Goal: Task Accomplishment & Management: Manage account settings

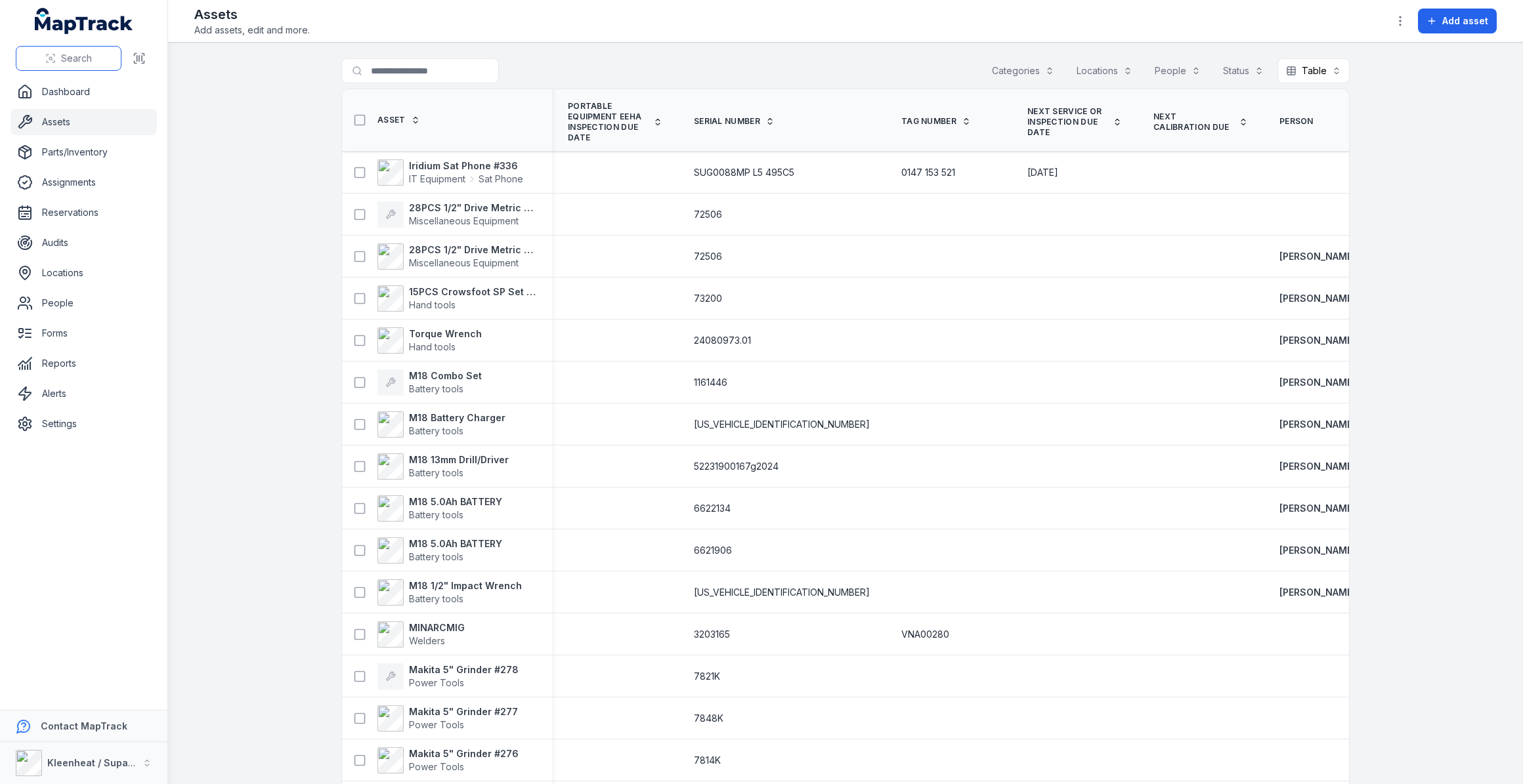
click at [78, 59] on span "Search" at bounding box center [76, 58] width 31 height 13
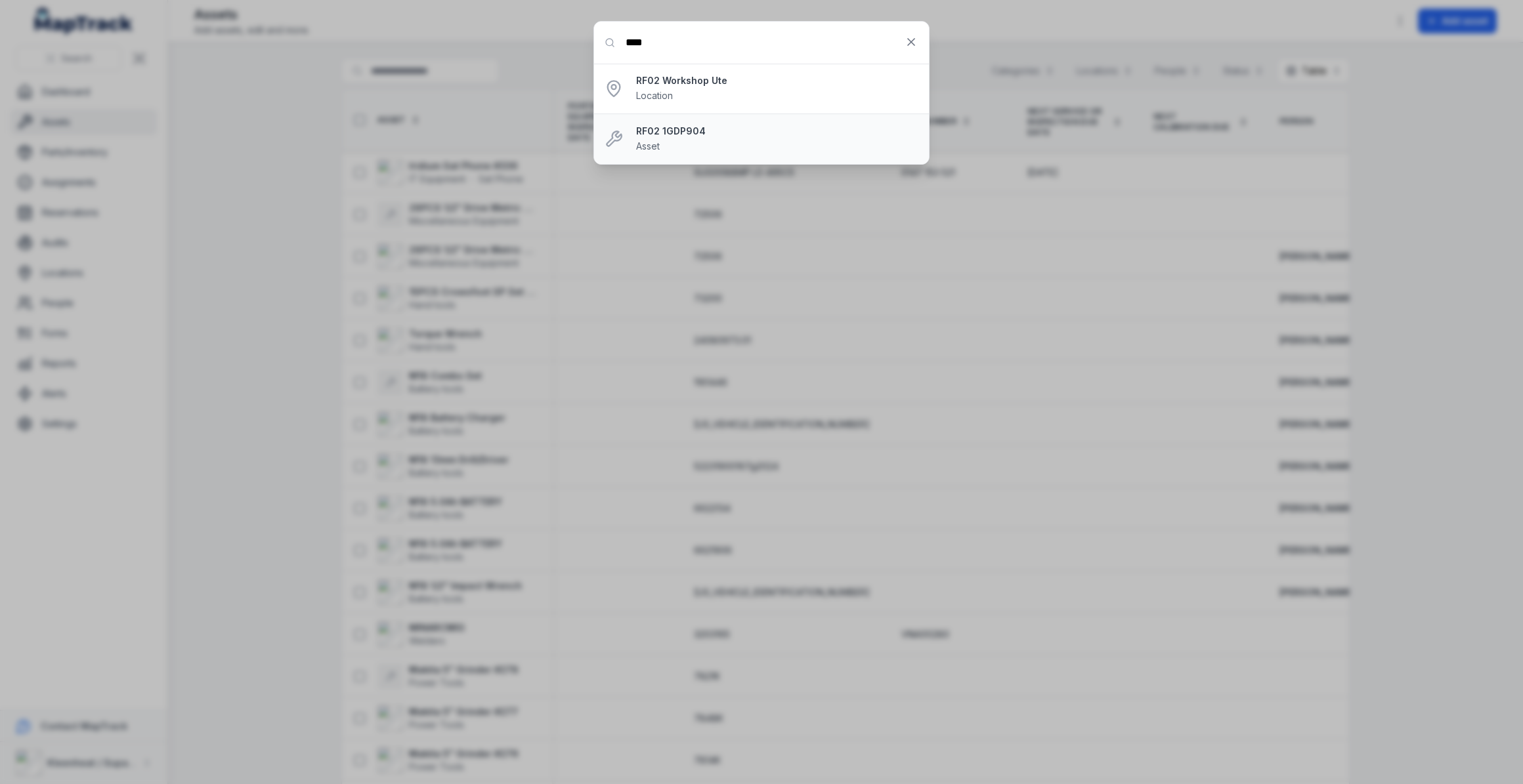
type input "****"
click at [666, 131] on strong "RF02 1GDP904" at bounding box center [777, 130] width 282 height 13
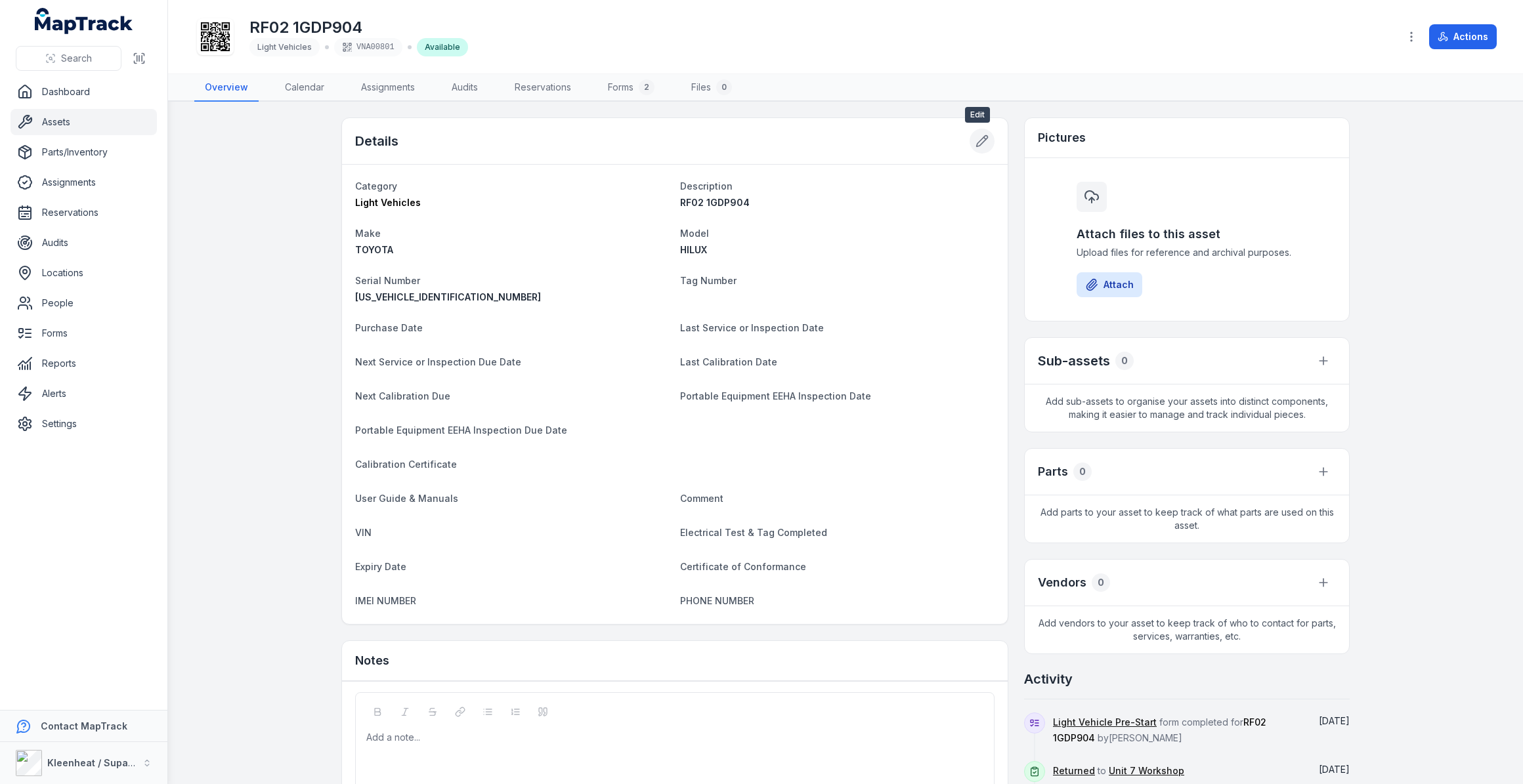
click at [978, 139] on icon at bounding box center [981, 140] width 13 height 13
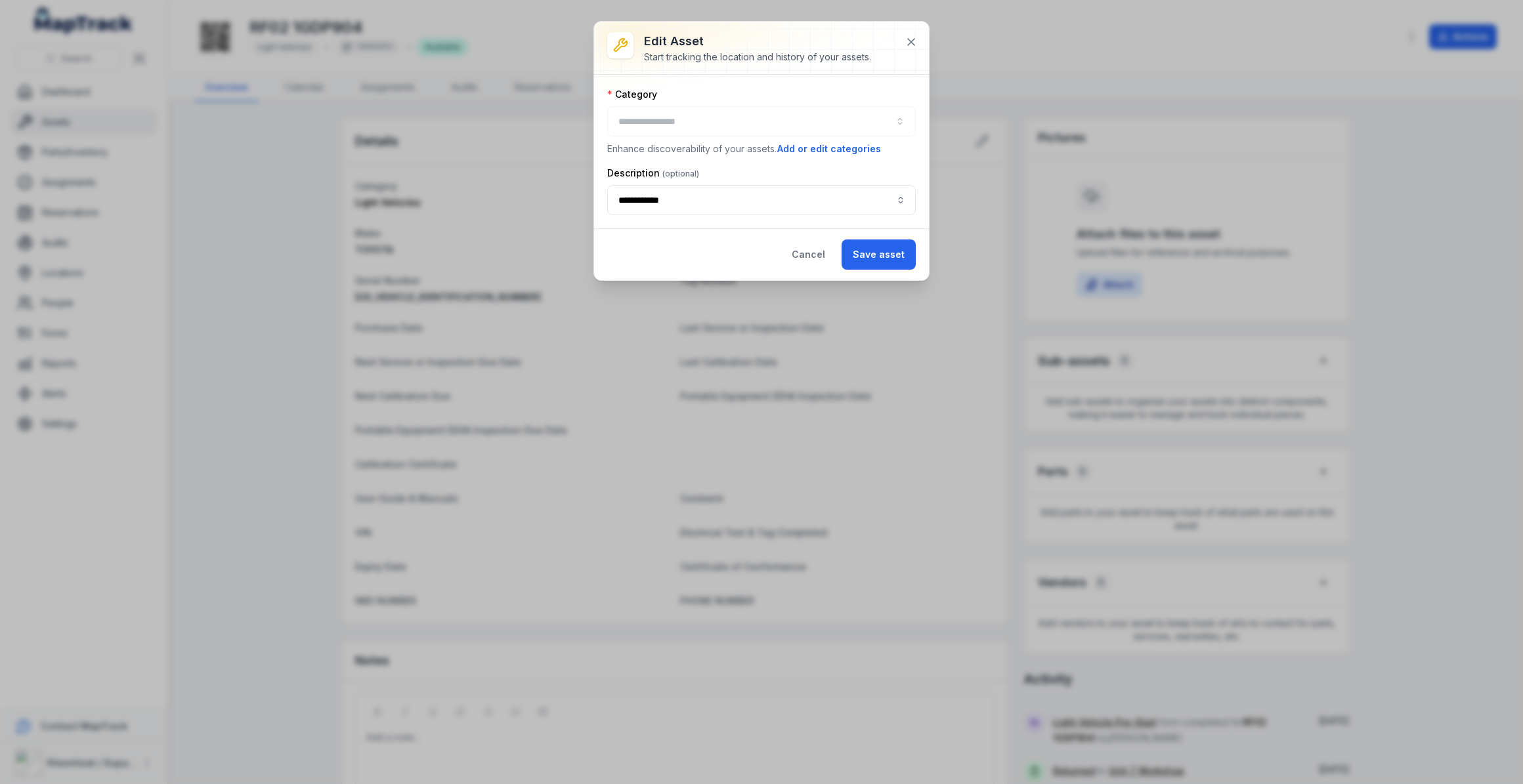
type input "**********"
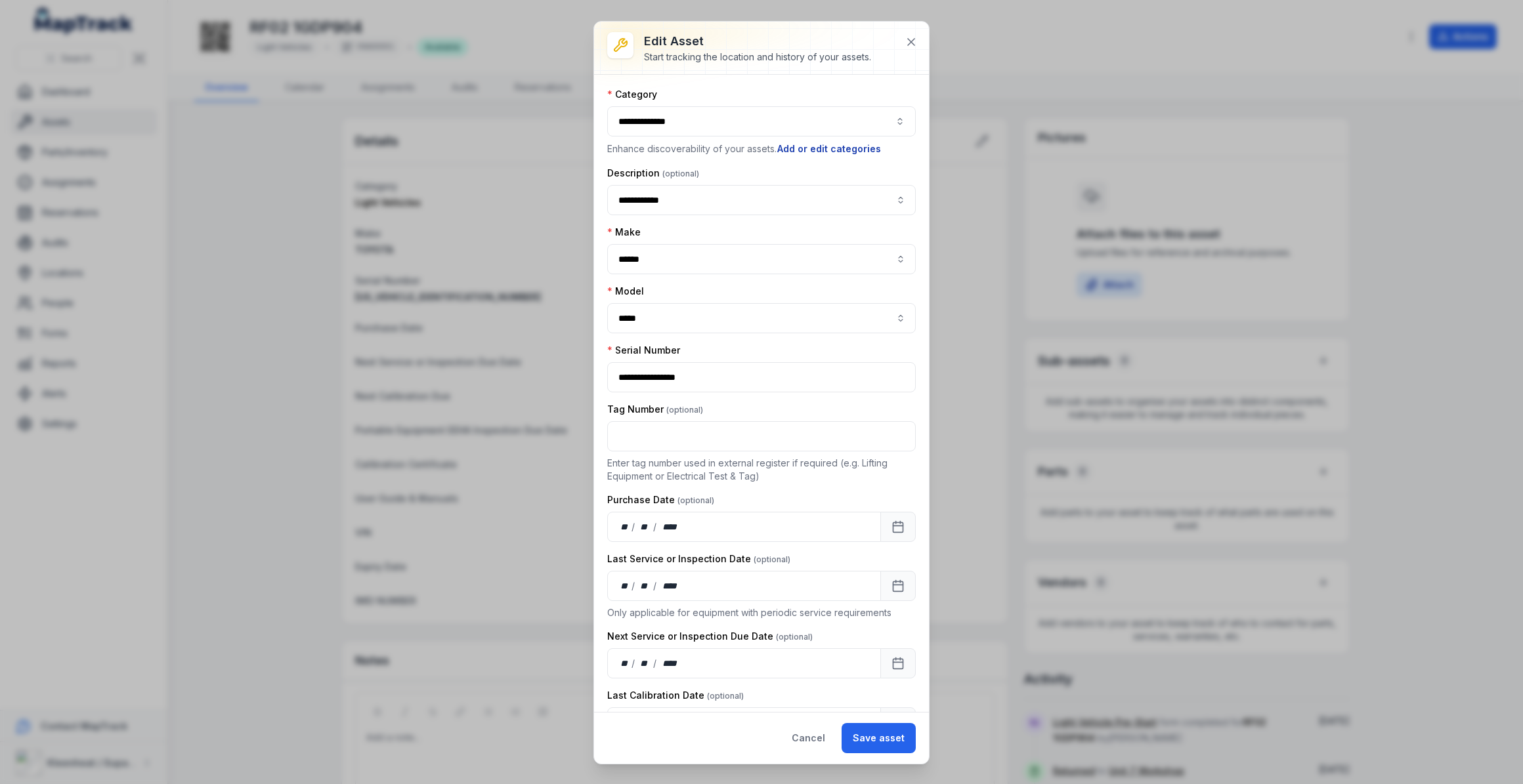
click at [829, 145] on button "Add or edit categories" at bounding box center [829, 149] width 105 height 15
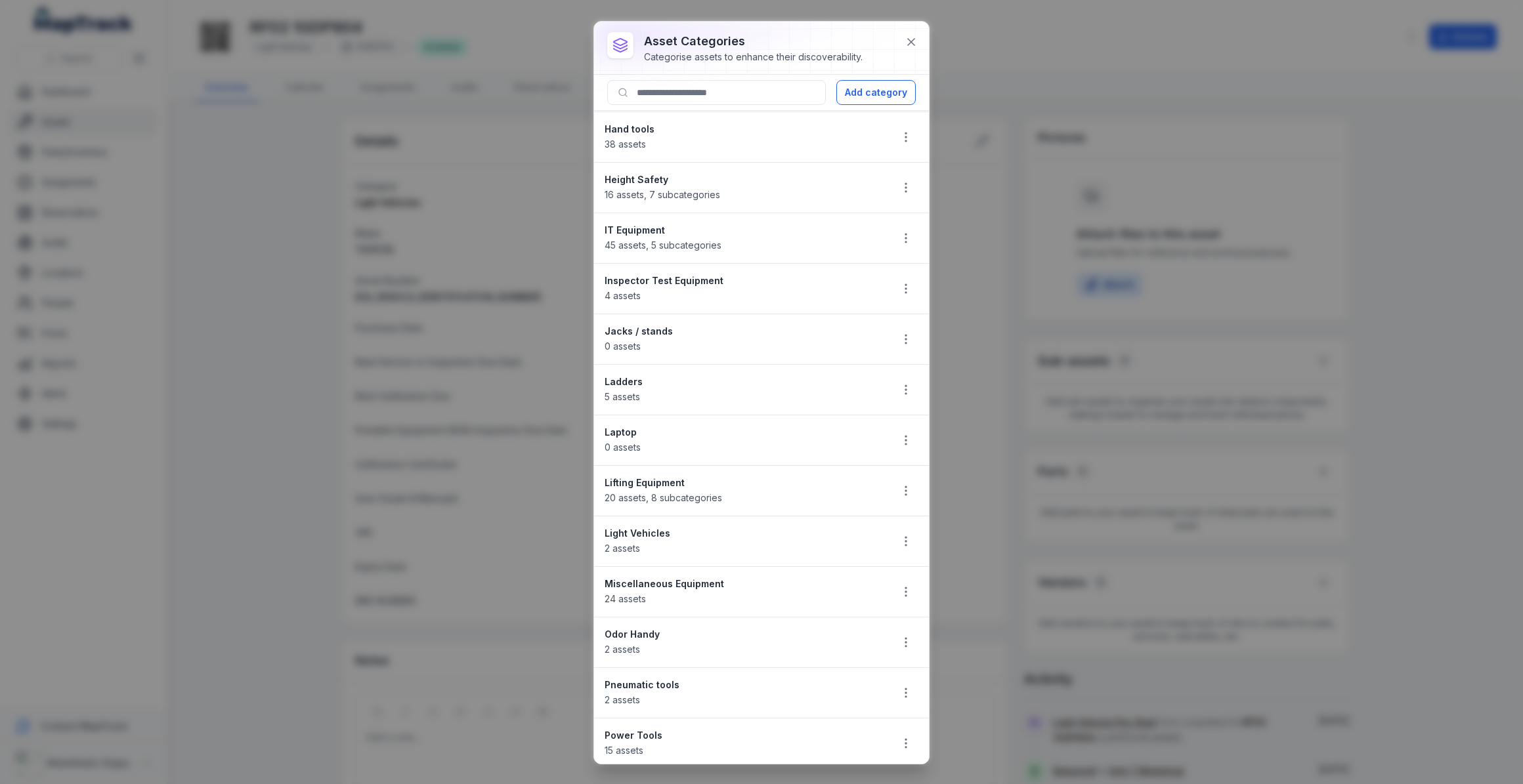
scroll to position [597, 0]
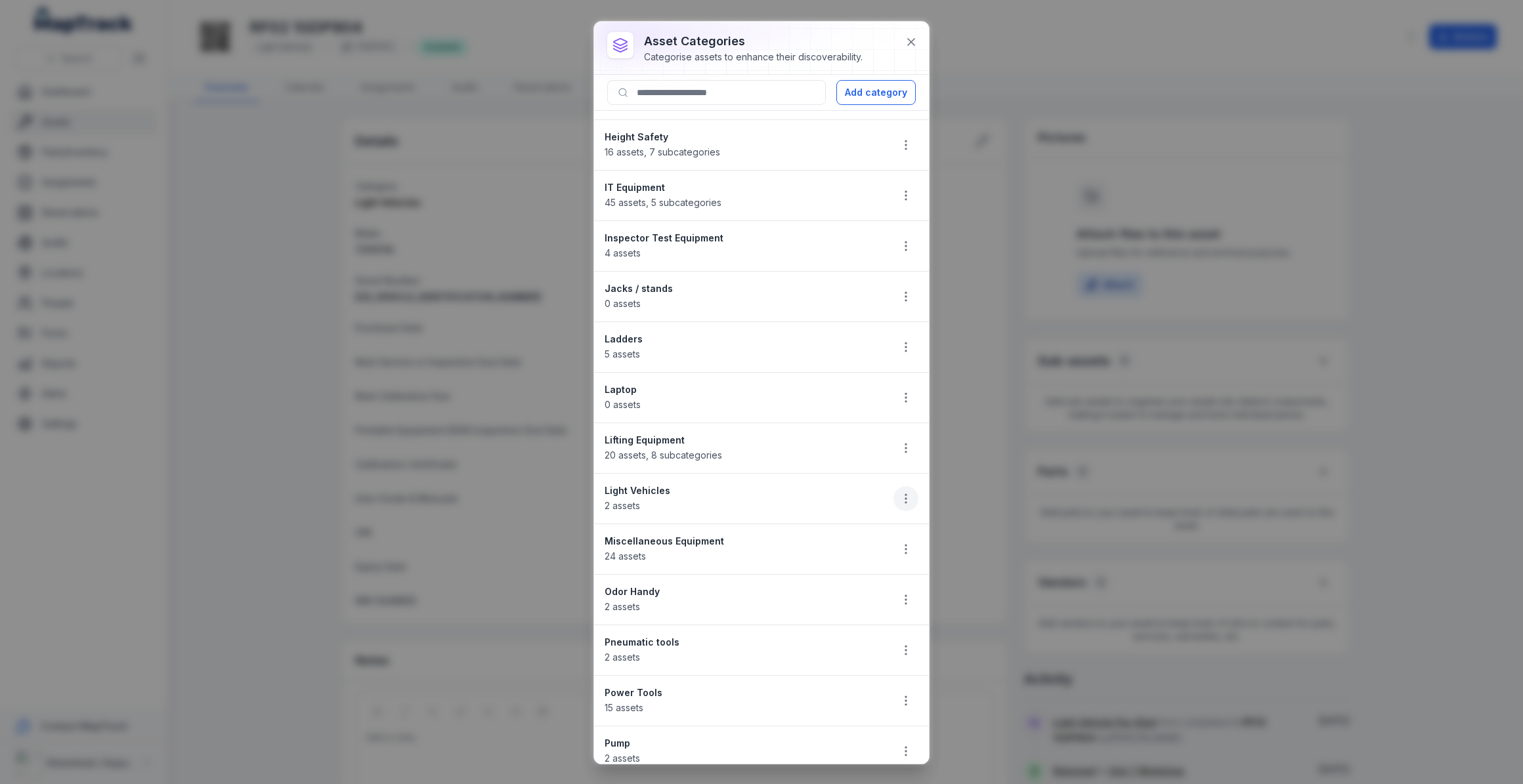
click at [900, 499] on icon "button" at bounding box center [906, 498] width 13 height 13
click at [803, 529] on div "Edit" at bounding box center [830, 531] width 147 height 24
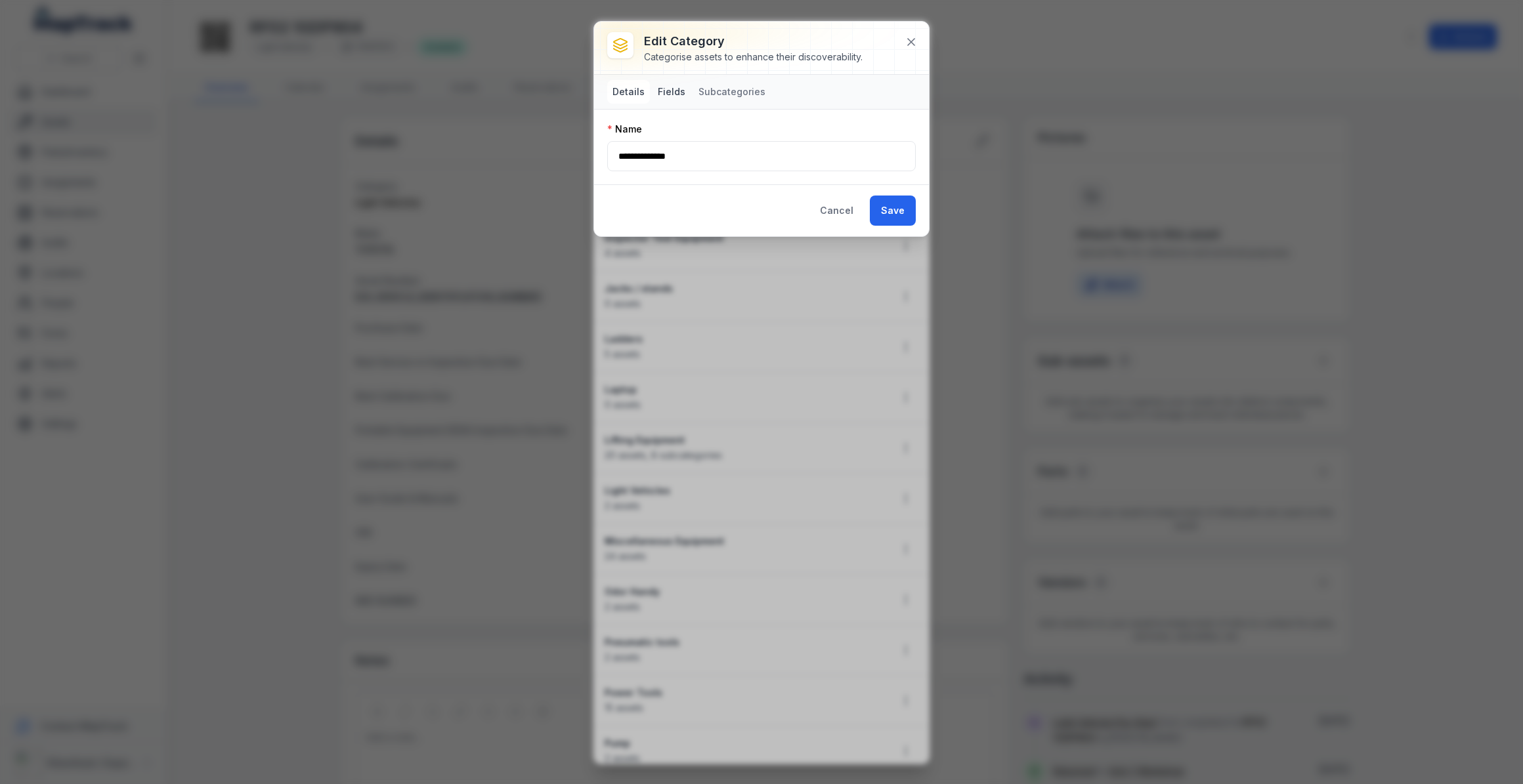
click at [675, 90] on button "Fields" at bounding box center [672, 92] width 38 height 24
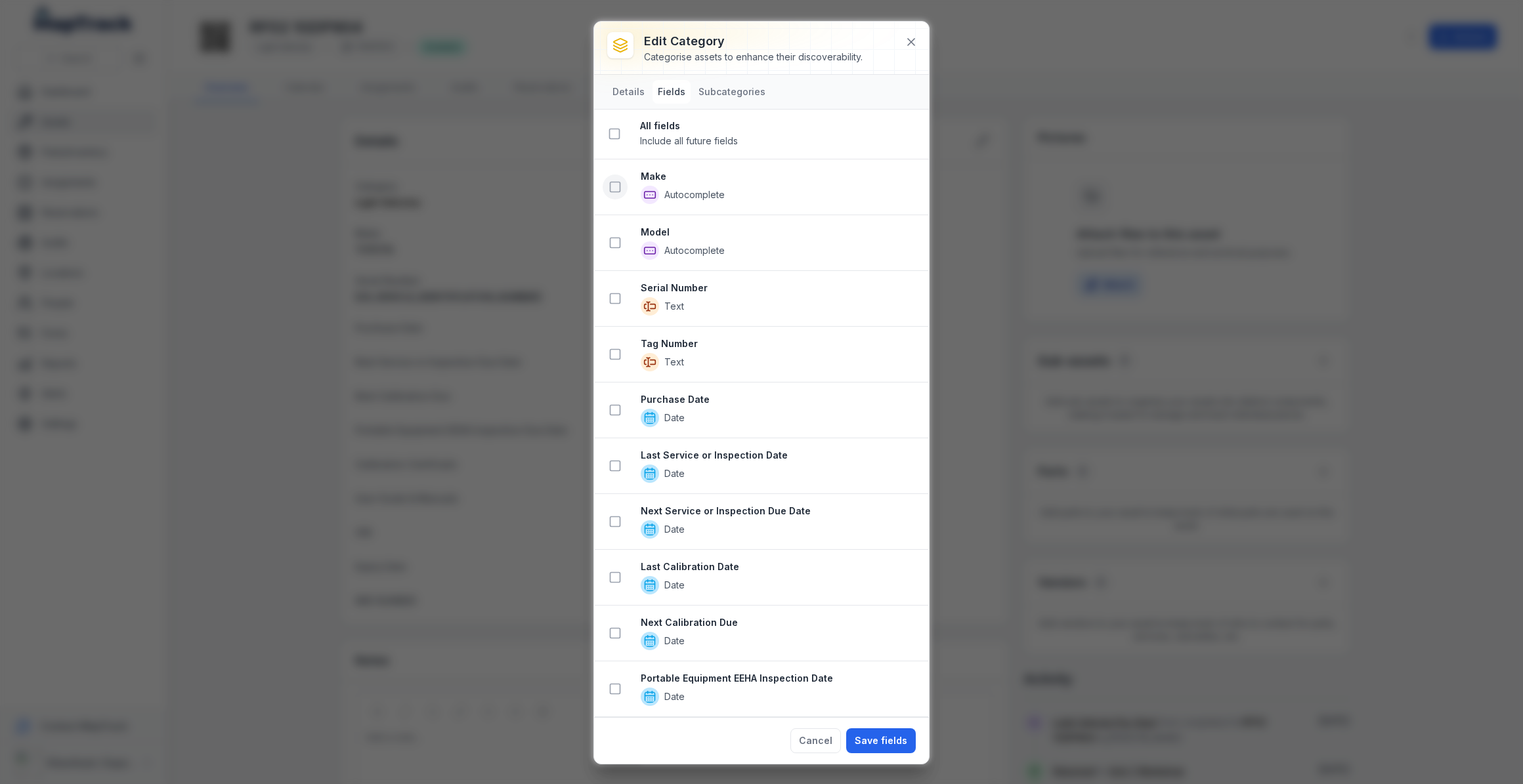
click at [611, 187] on rect at bounding box center [616, 187] width 10 height 10
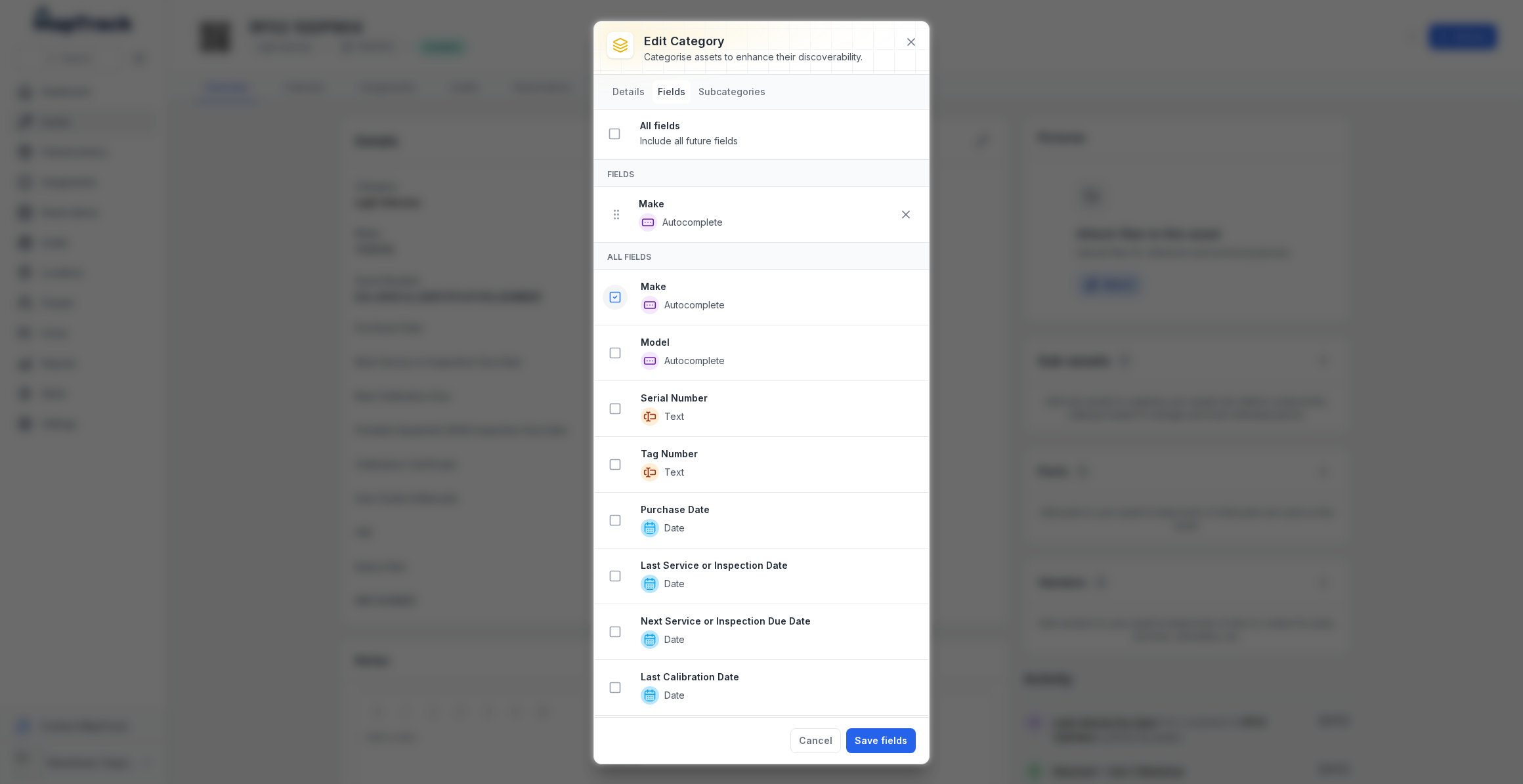
click at [616, 348] on icon at bounding box center [615, 352] width 13 height 13
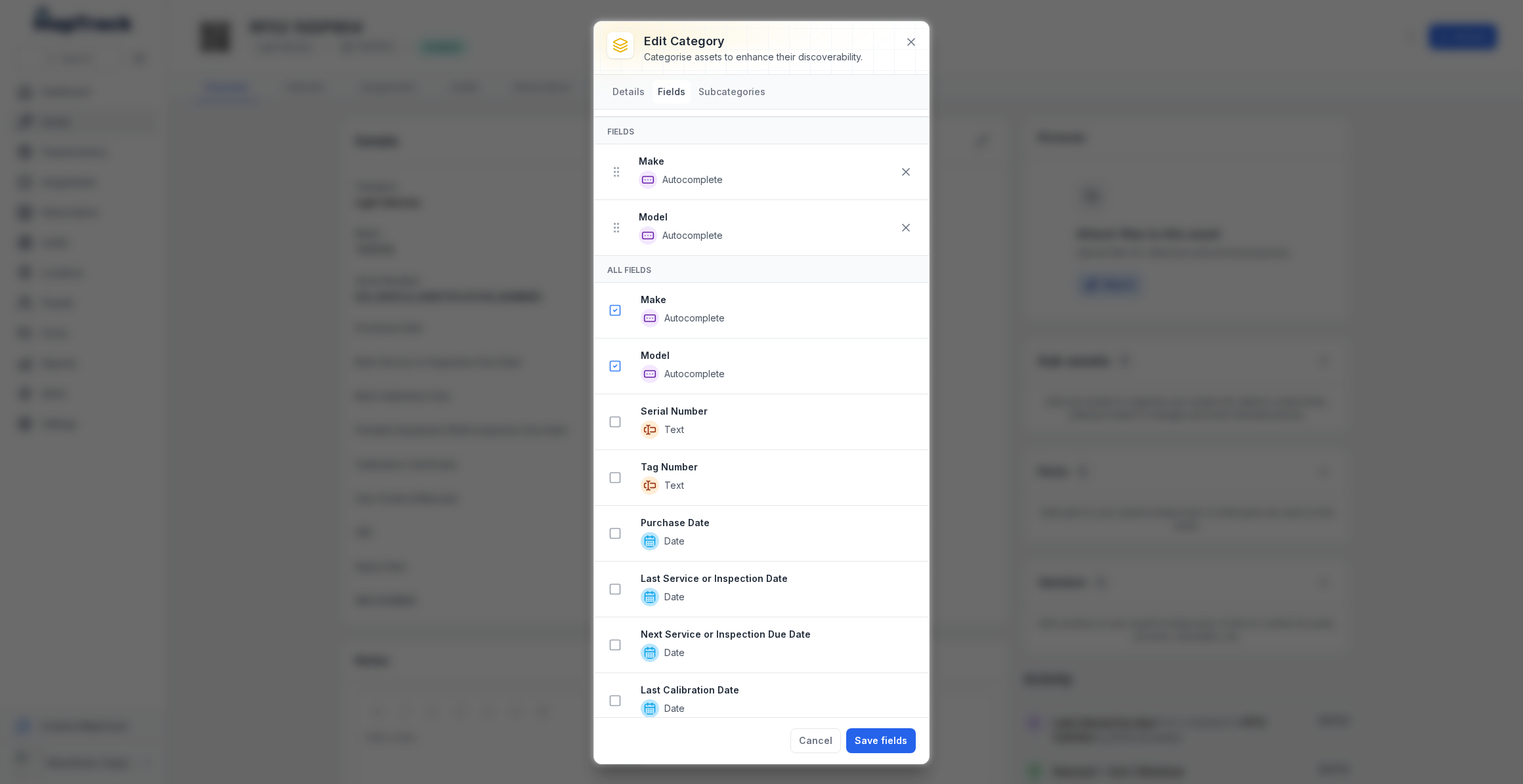
scroll to position [59, 0]
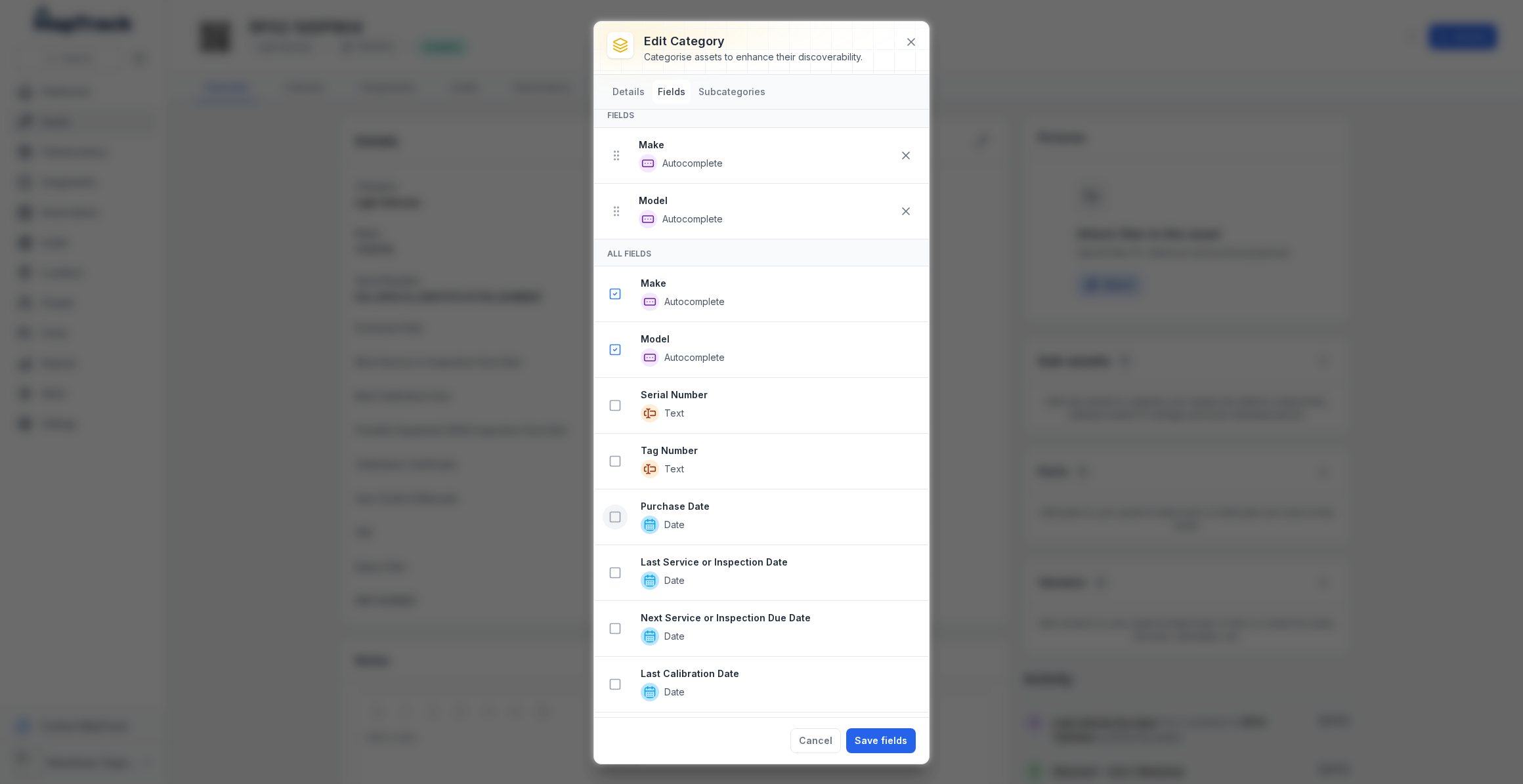
click at [616, 515] on icon at bounding box center [615, 517] width 13 height 13
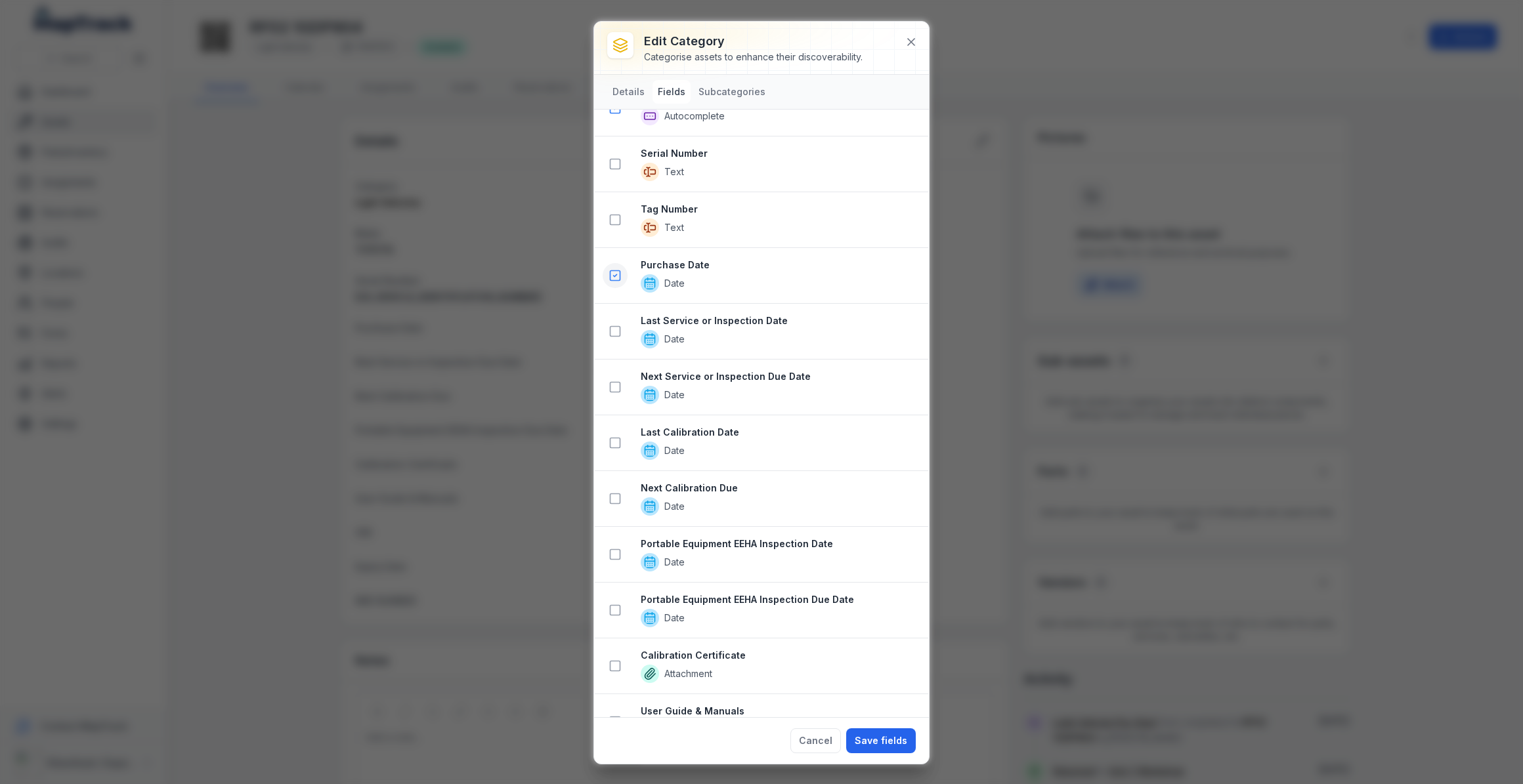
scroll to position [358, 0]
click at [614, 323] on icon at bounding box center [615, 329] width 13 height 13
click at [617, 381] on icon at bounding box center [615, 386] width 13 height 13
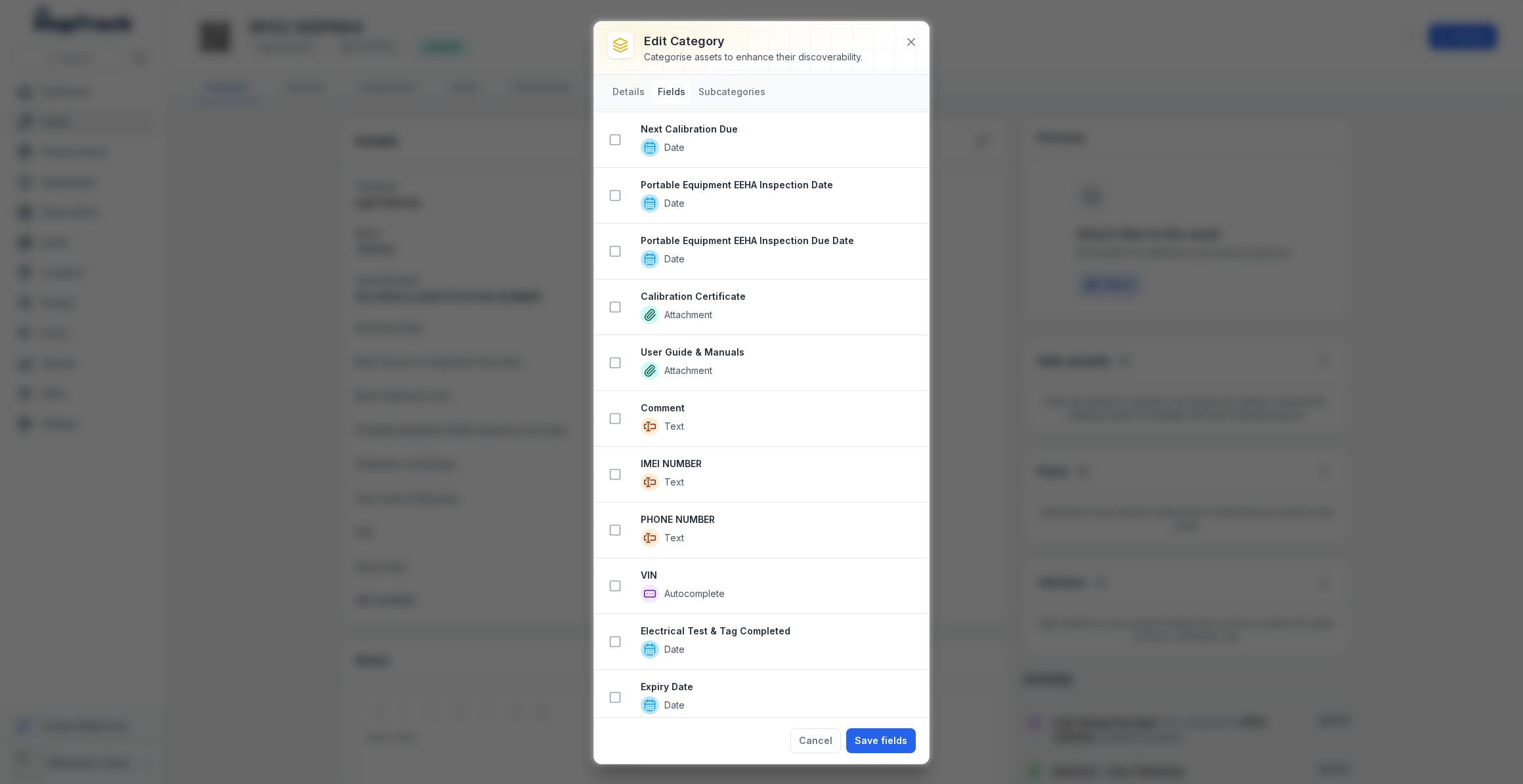
scroll to position [886, 0]
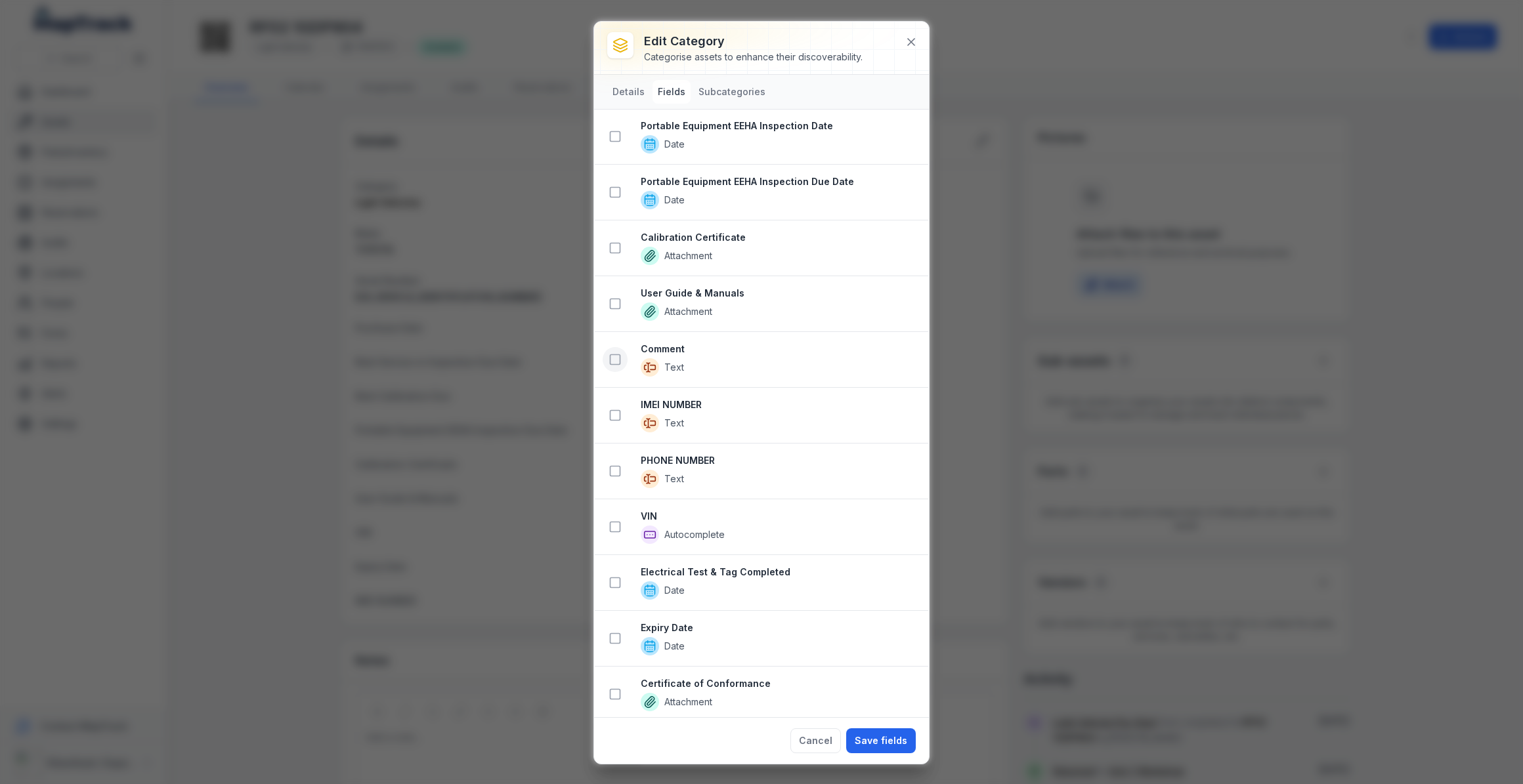
click at [614, 360] on icon at bounding box center [615, 359] width 13 height 13
click at [615, 523] on icon at bounding box center [615, 527] width 13 height 13
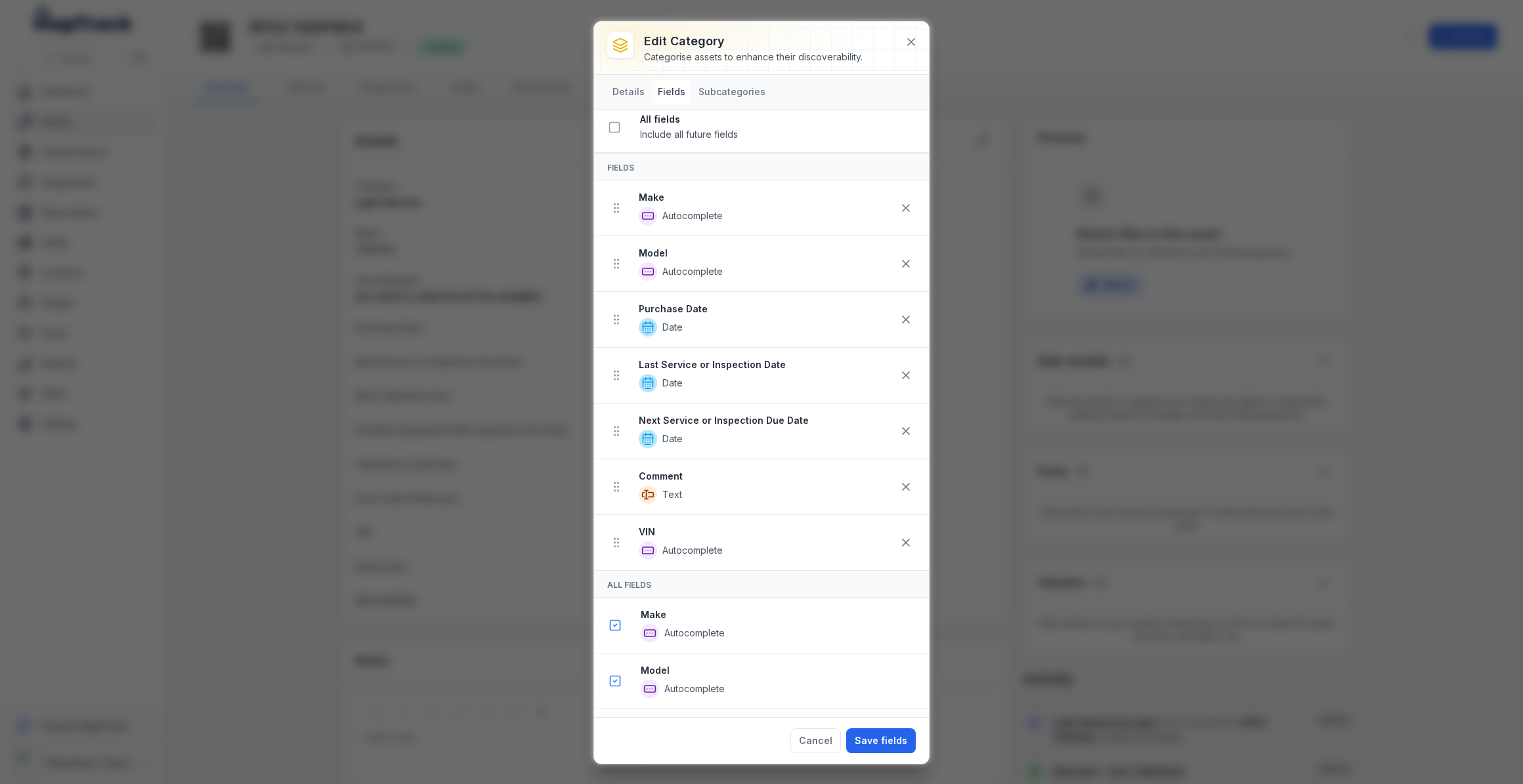
scroll to position [0, 0]
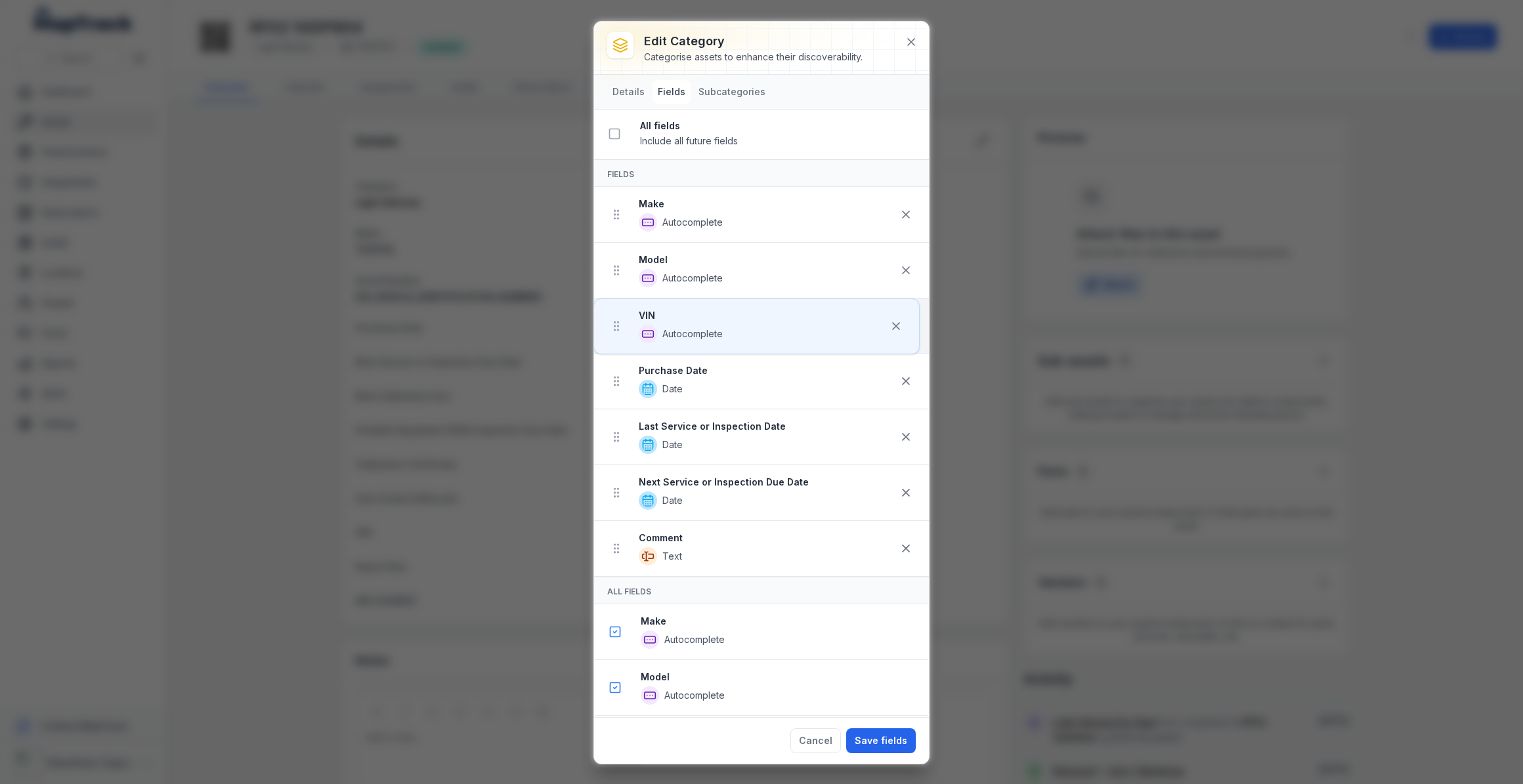
drag, startPoint x: 619, startPoint y: 547, endPoint x: 617, endPoint y: 319, distance: 228.0
click at [617, 319] on ul "Make Autocomplete Model Autocomplete Purchase Date Date Last Service or Inspect…" at bounding box center [761, 382] width 334 height 390
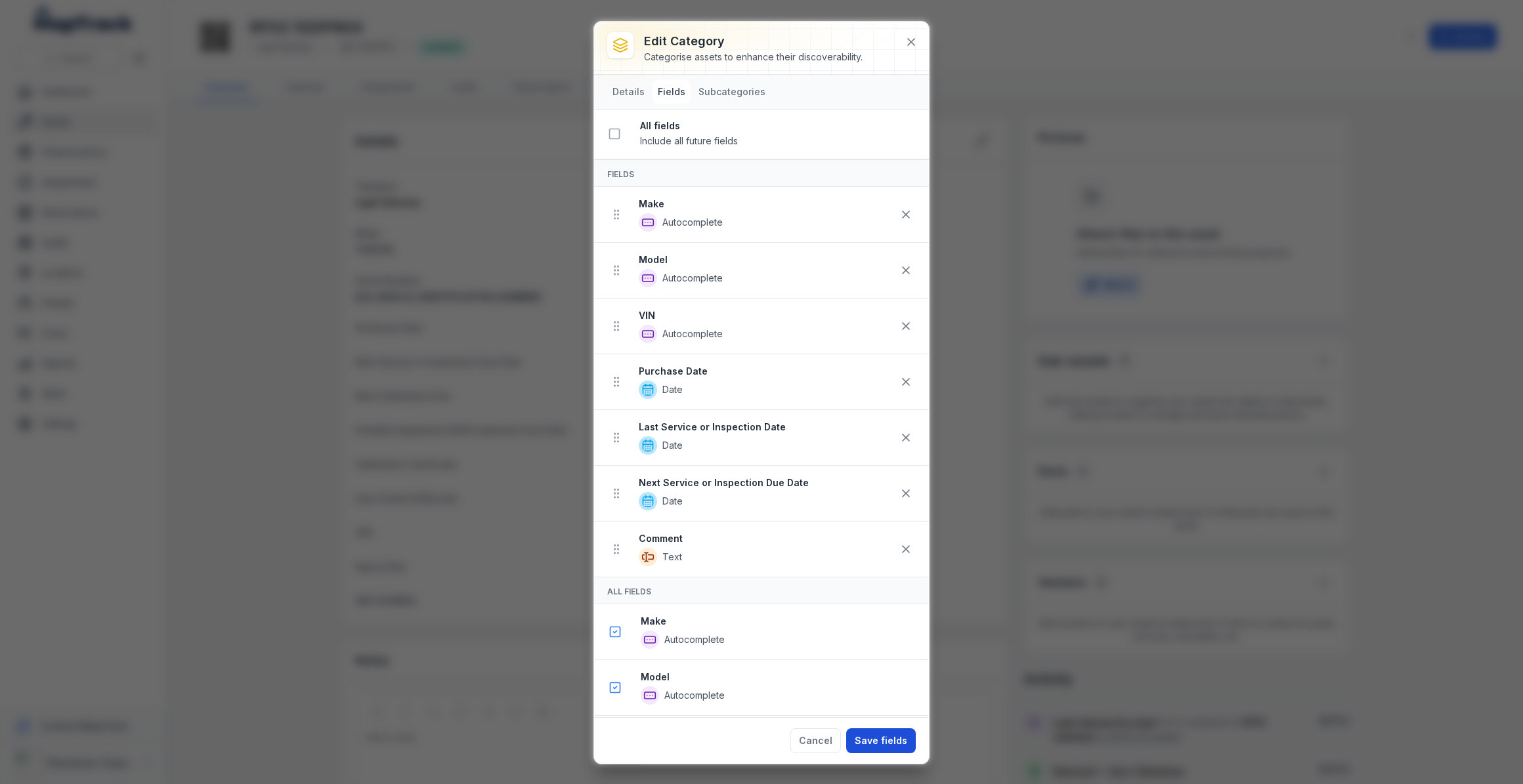
click at [894, 740] on button "Save fields" at bounding box center [881, 741] width 70 height 25
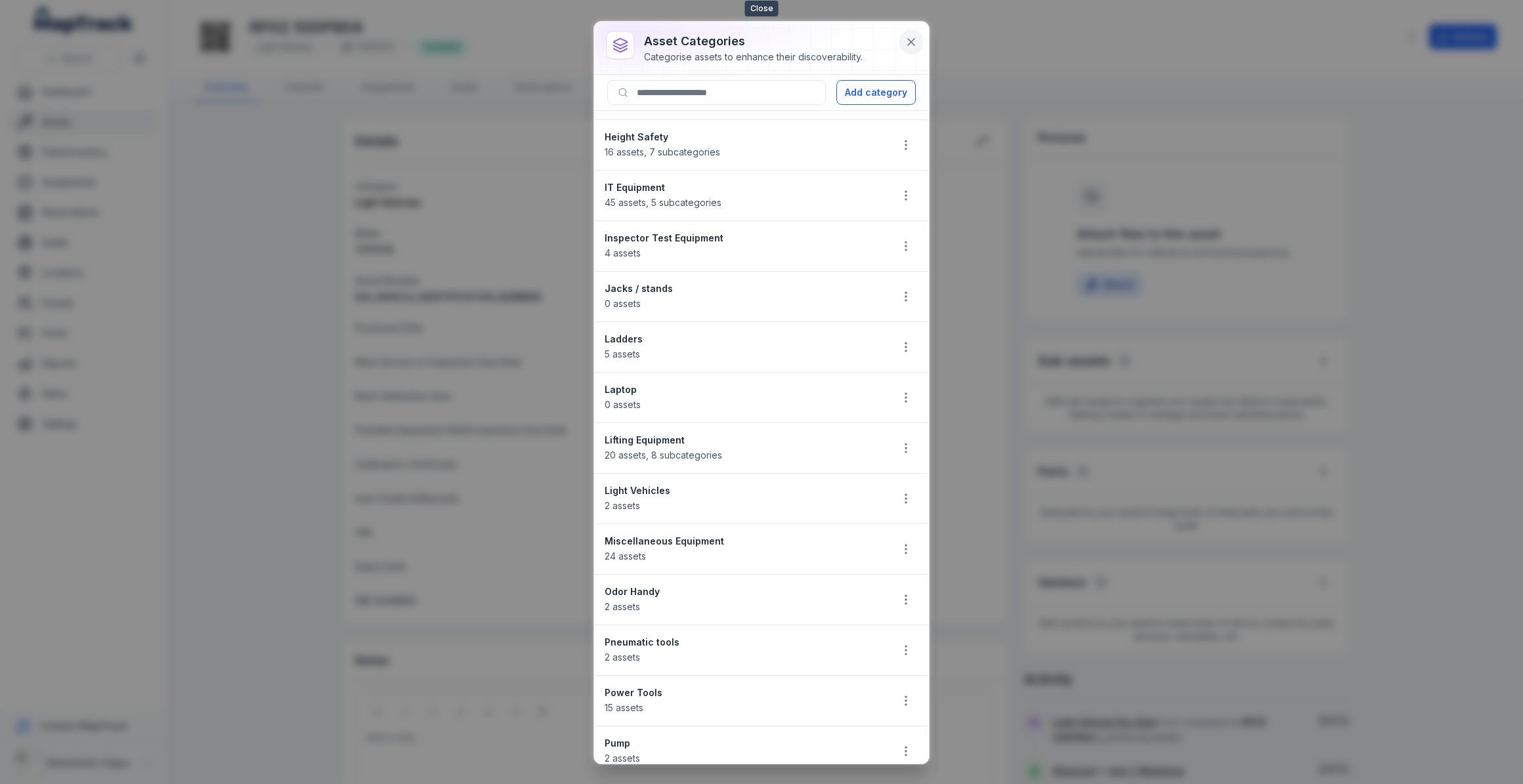
click at [912, 43] on icon at bounding box center [910, 41] width 7 height 7
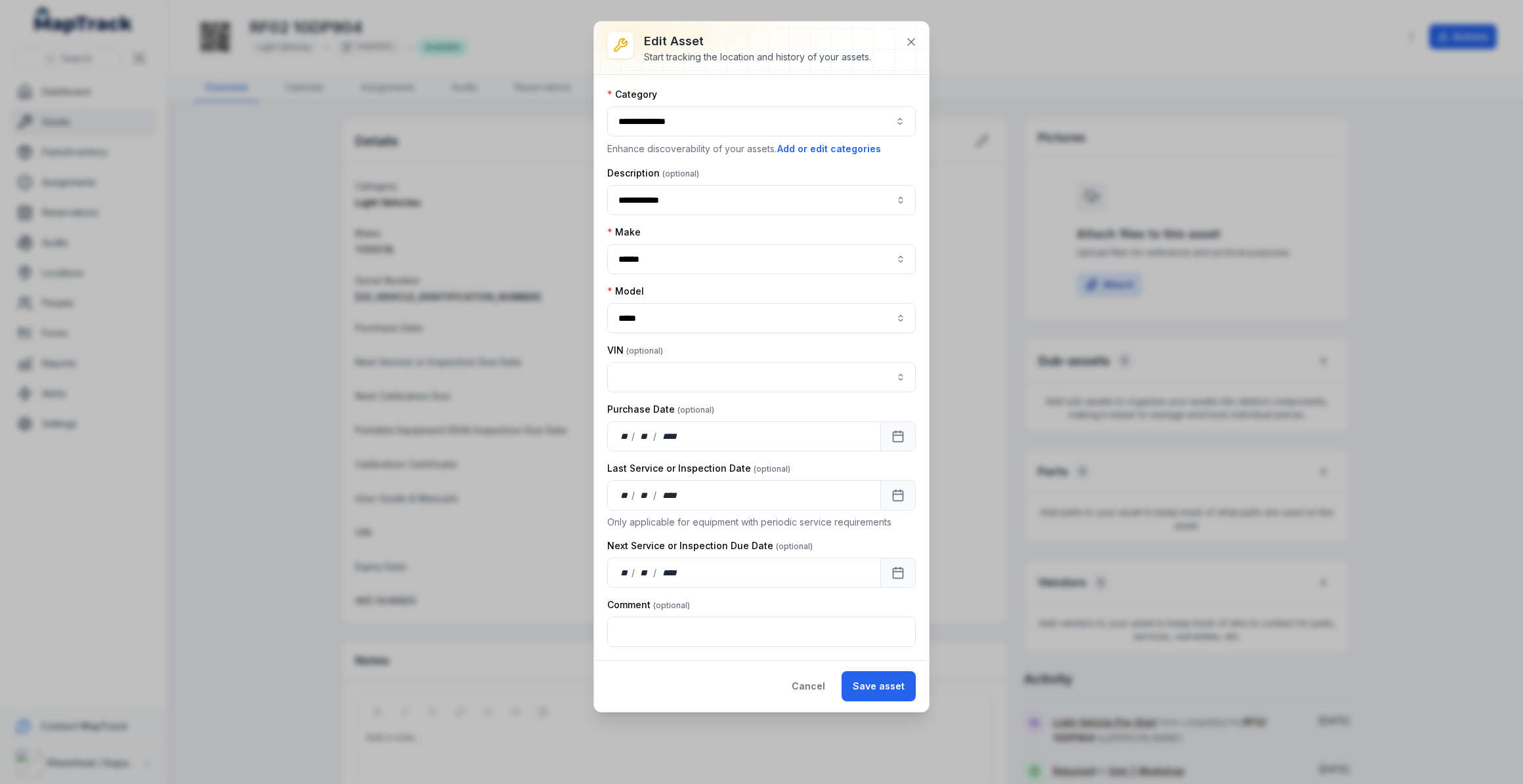
click at [48, 424] on div "**********" at bounding box center [762, 392] width 1523 height 784
click at [914, 42] on icon at bounding box center [910, 41] width 13 height 13
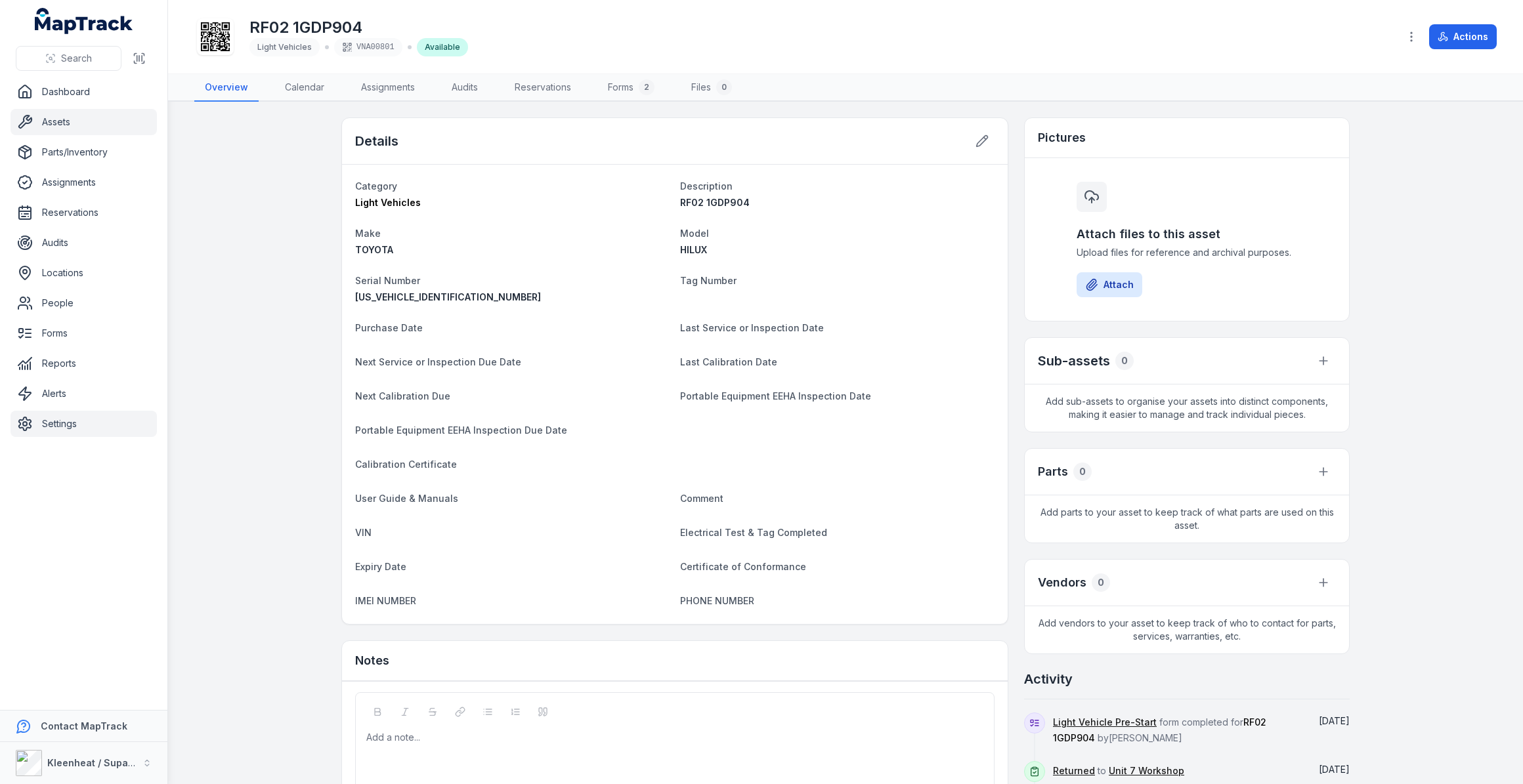
click at [59, 429] on link "Settings" at bounding box center [84, 424] width 146 height 27
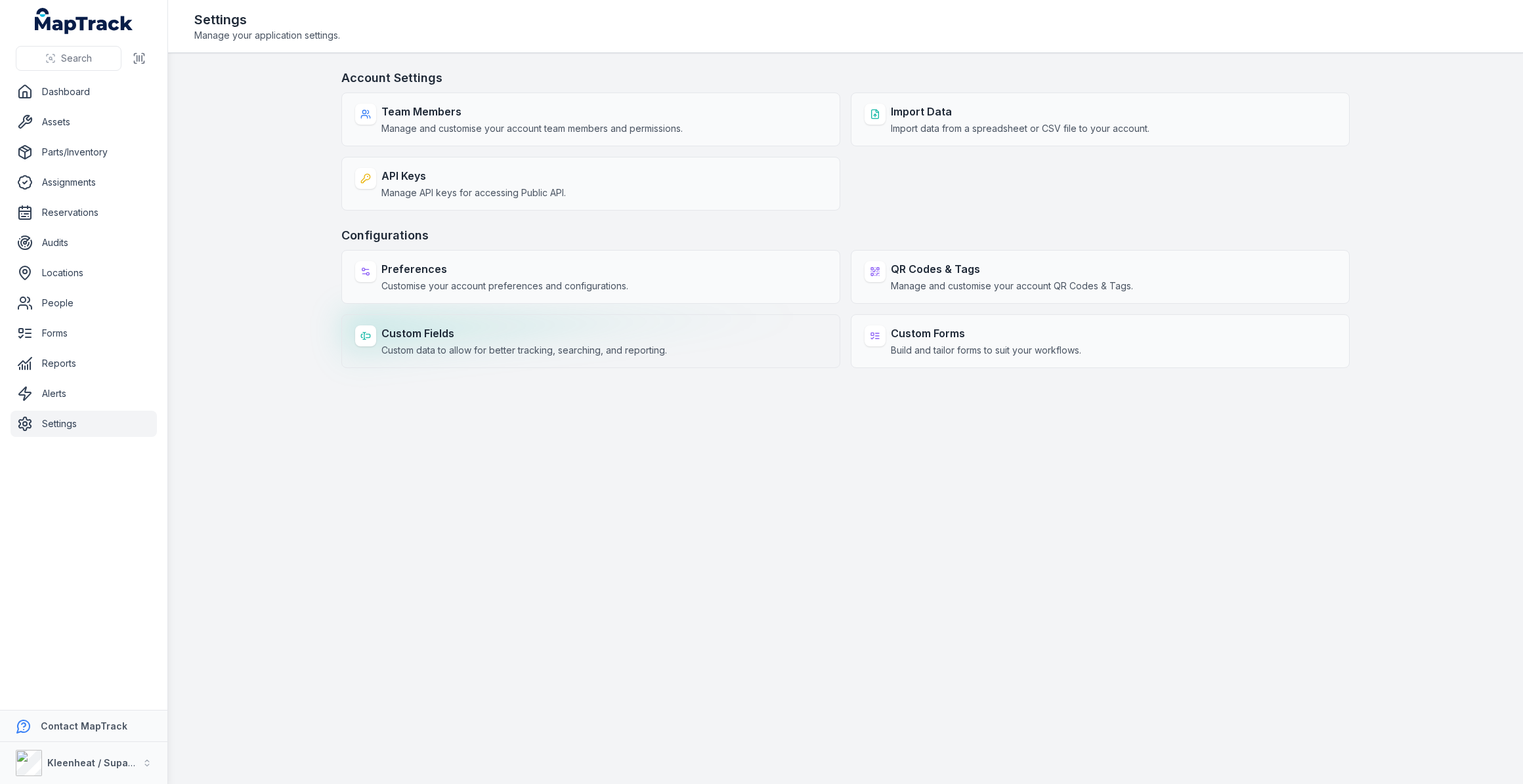
click at [446, 334] on strong "Custom Fields" at bounding box center [524, 333] width 285 height 16
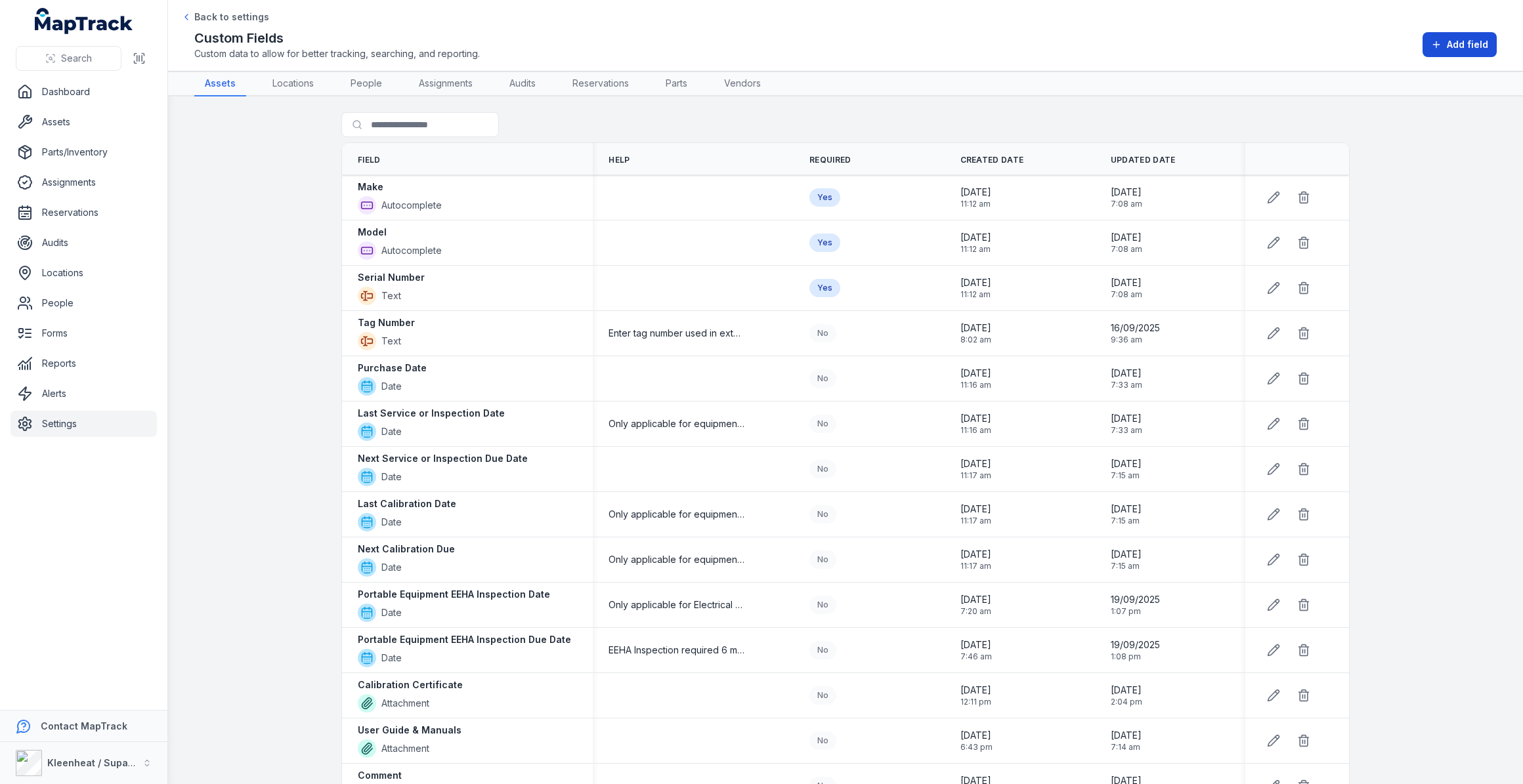
click at [1448, 48] on span "Add field" at bounding box center [1468, 44] width 41 height 13
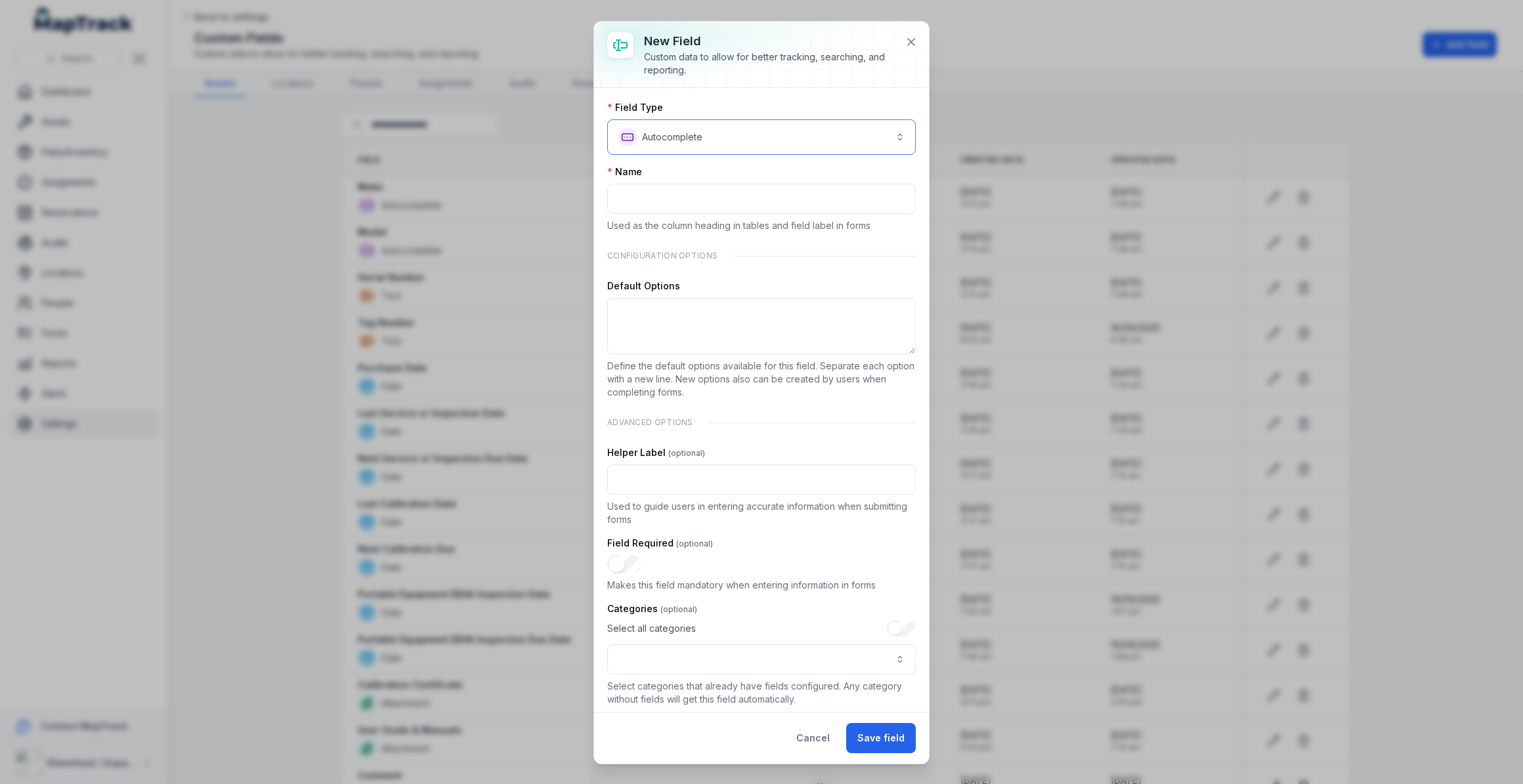
click at [745, 131] on button "**********" at bounding box center [762, 137] width 309 height 36
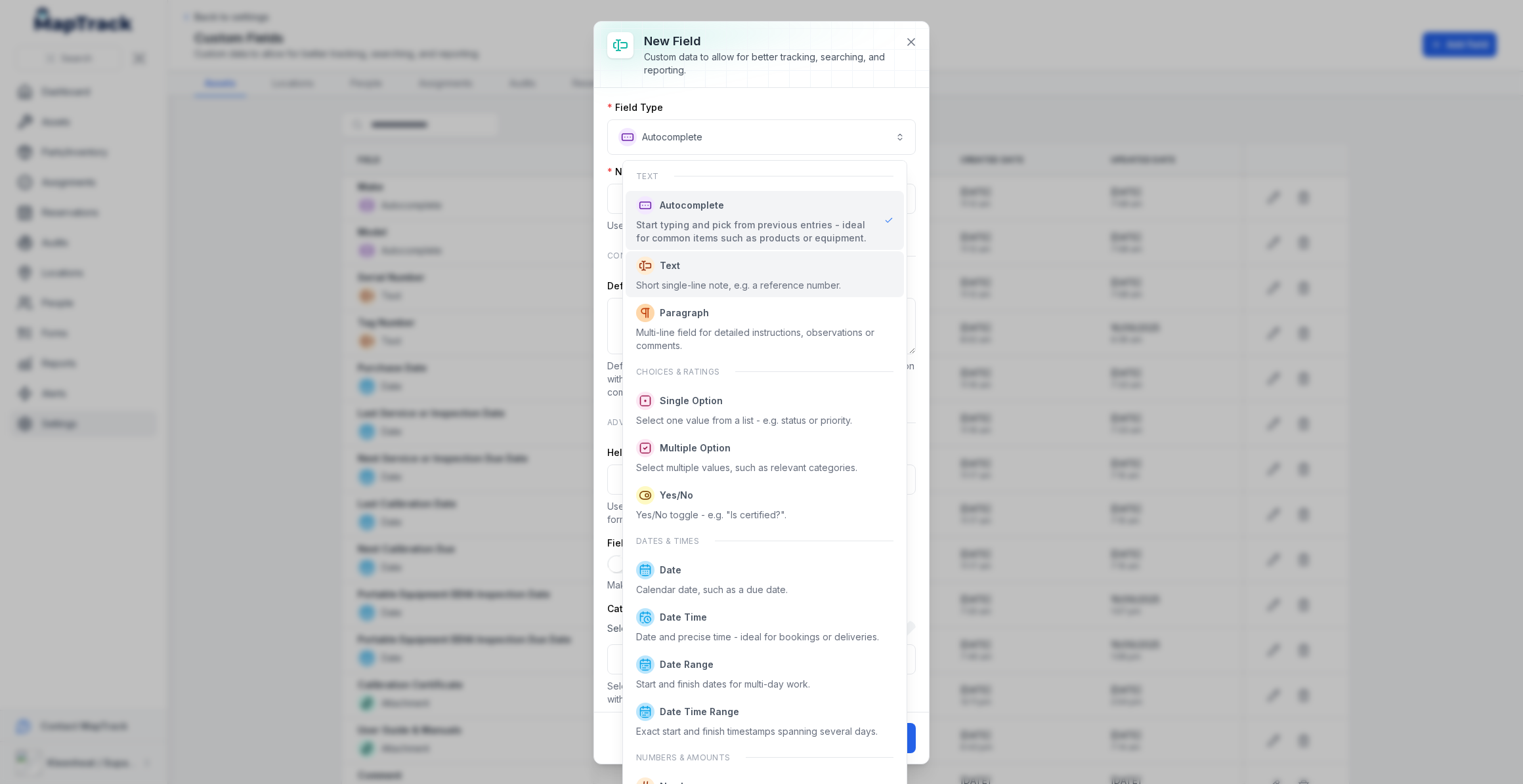
click at [687, 280] on div "Short single-line note, e.g. a reference number." at bounding box center [739, 285] width 205 height 13
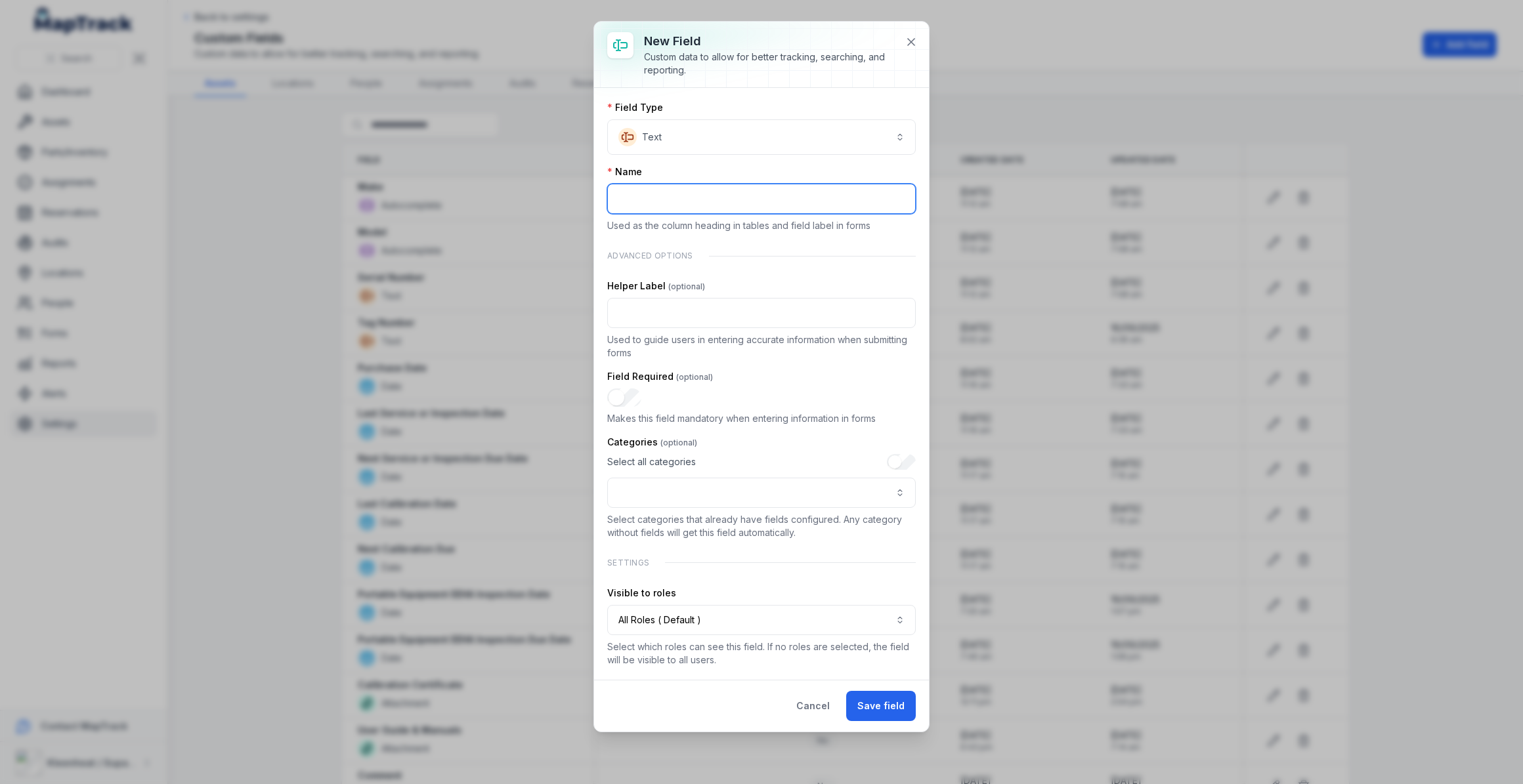
click at [683, 204] on input ":r122:-form-item-label" at bounding box center [762, 198] width 309 height 31
type input "**********"
click at [764, 499] on button ":r126:-form-item-label" at bounding box center [762, 492] width 309 height 31
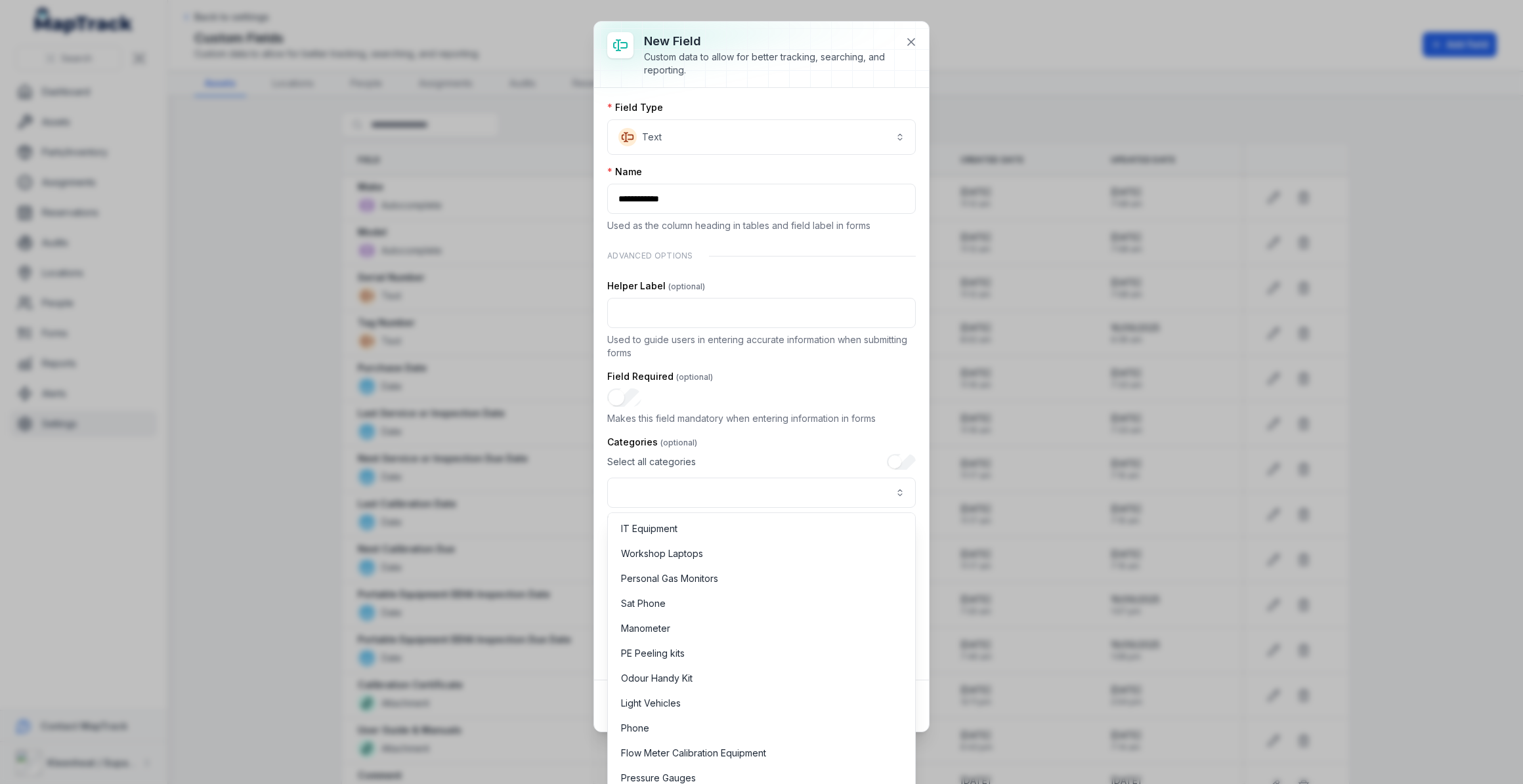
scroll to position [597, 0]
click at [678, 675] on span "Light Vehicles" at bounding box center [651, 678] width 60 height 13
click at [843, 460] on div "**********" at bounding box center [762, 481] width 309 height 54
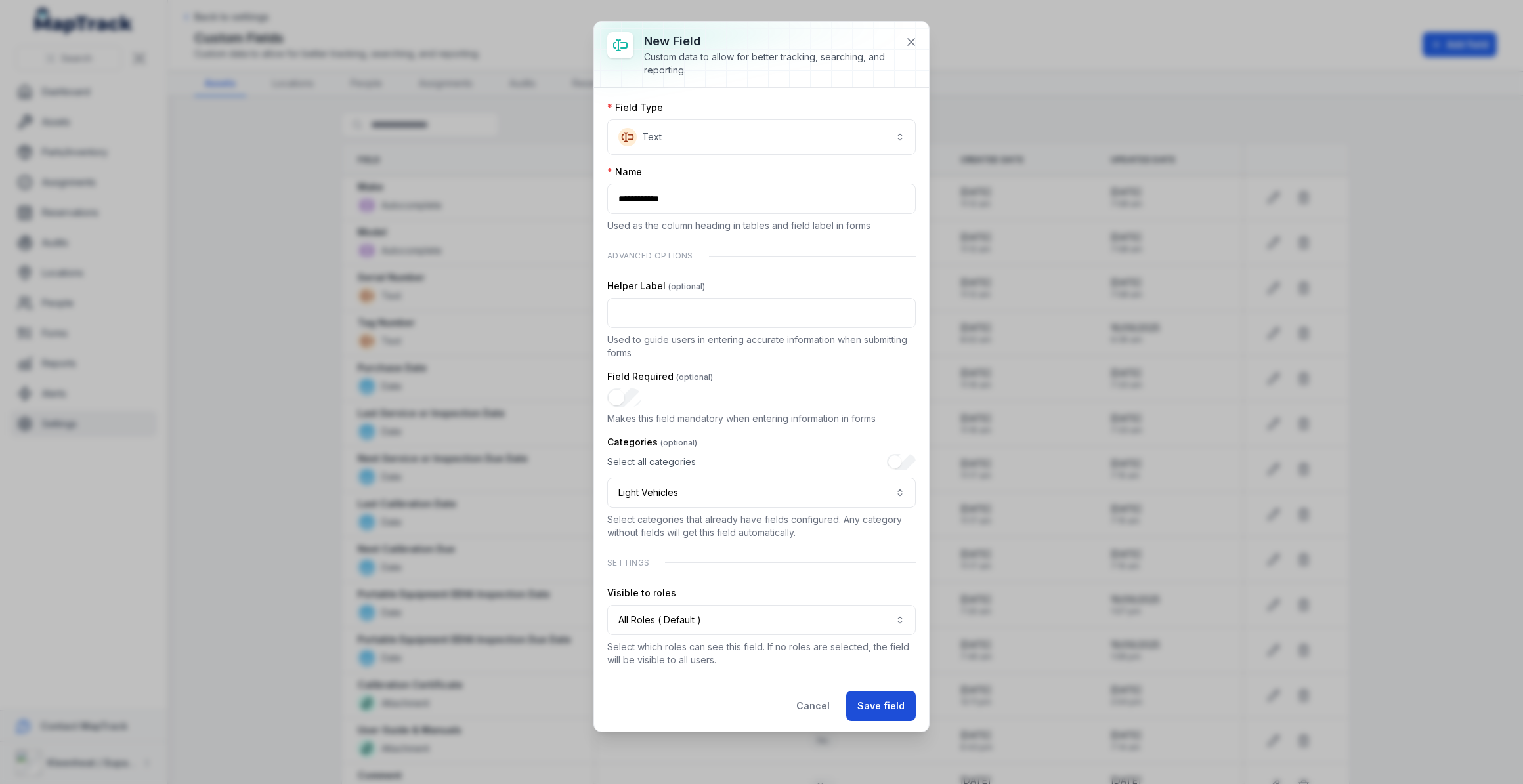
click at [868, 709] on button "Save field" at bounding box center [881, 706] width 70 height 31
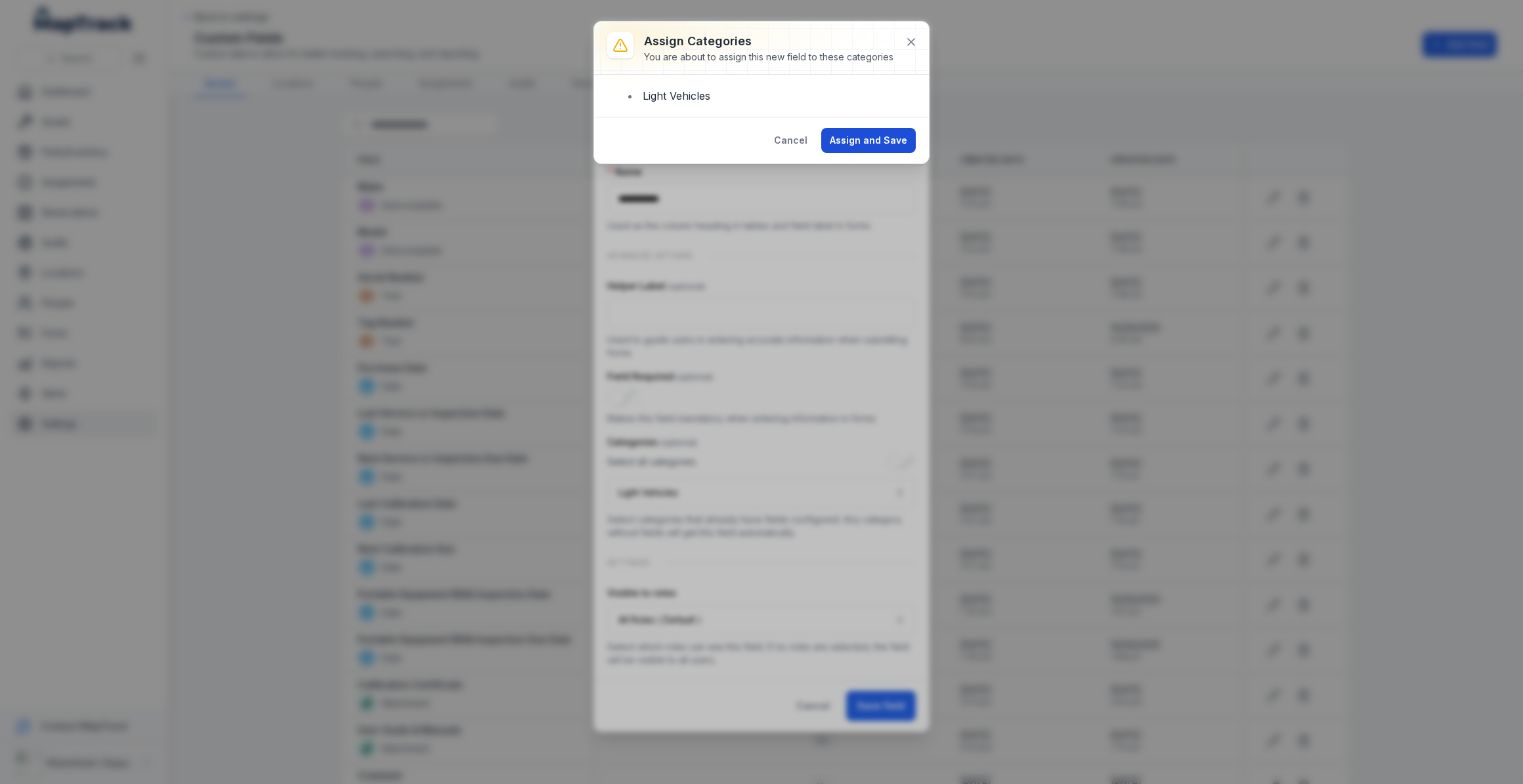
click at [882, 138] on button "Assign and Save" at bounding box center [869, 140] width 95 height 25
